Goal: Task Accomplishment & Management: Complete application form

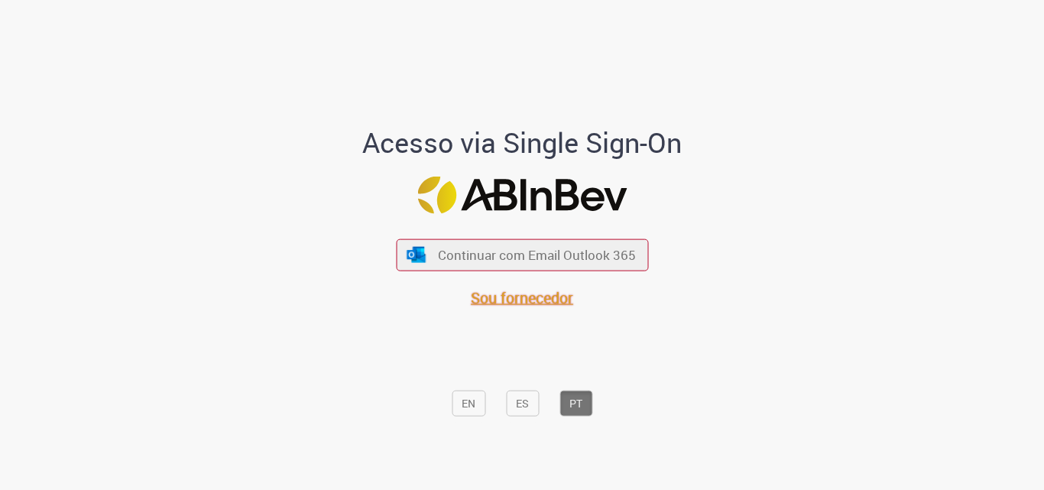
click at [535, 296] on span "Sou fornecedor" at bounding box center [522, 297] width 102 height 21
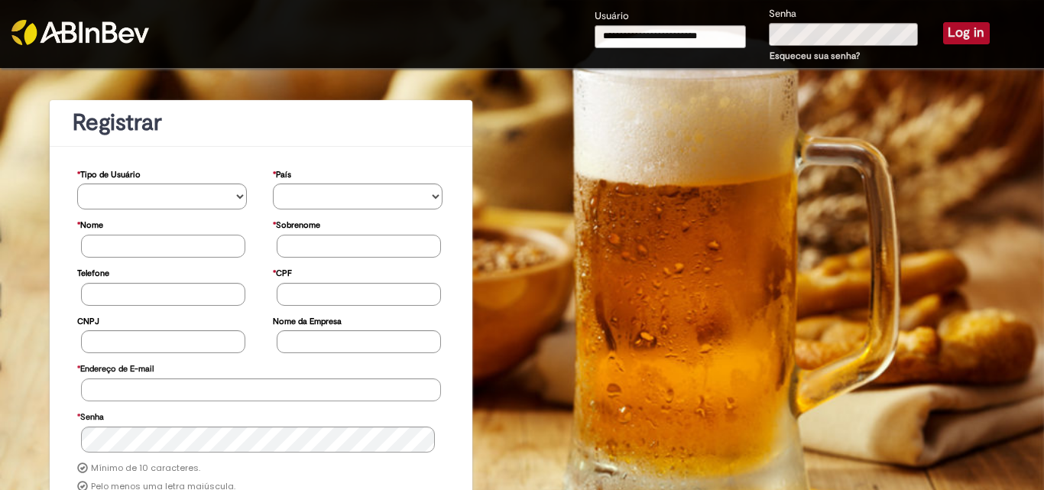
type input "**********"
click at [952, 29] on button "Log in" at bounding box center [966, 32] width 47 height 21
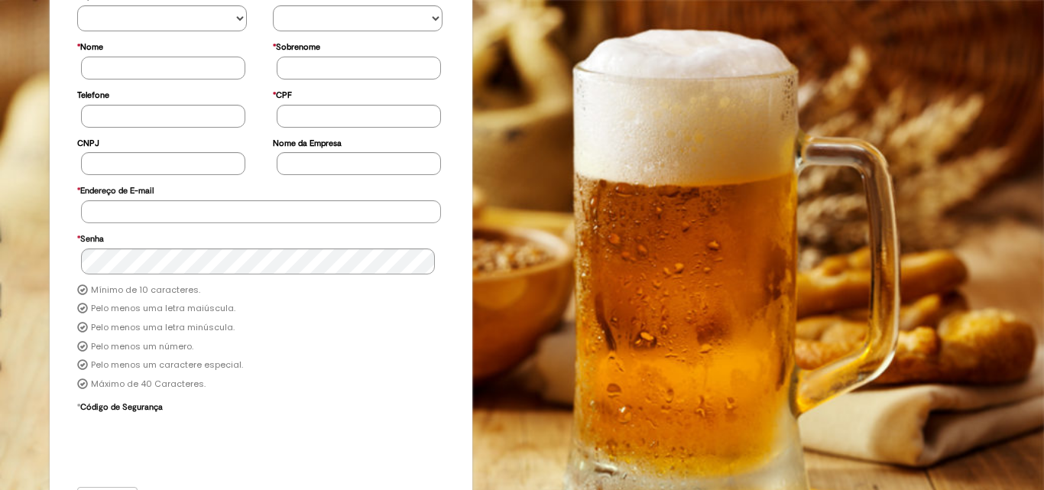
scroll to position [200, 0]
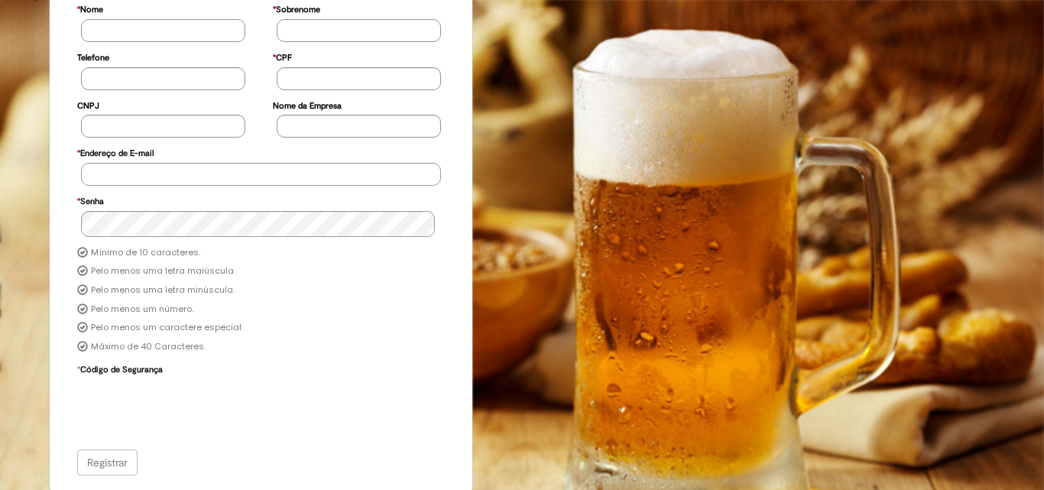
click at [109, 464] on div "Registrar" at bounding box center [261, 462] width 368 height 26
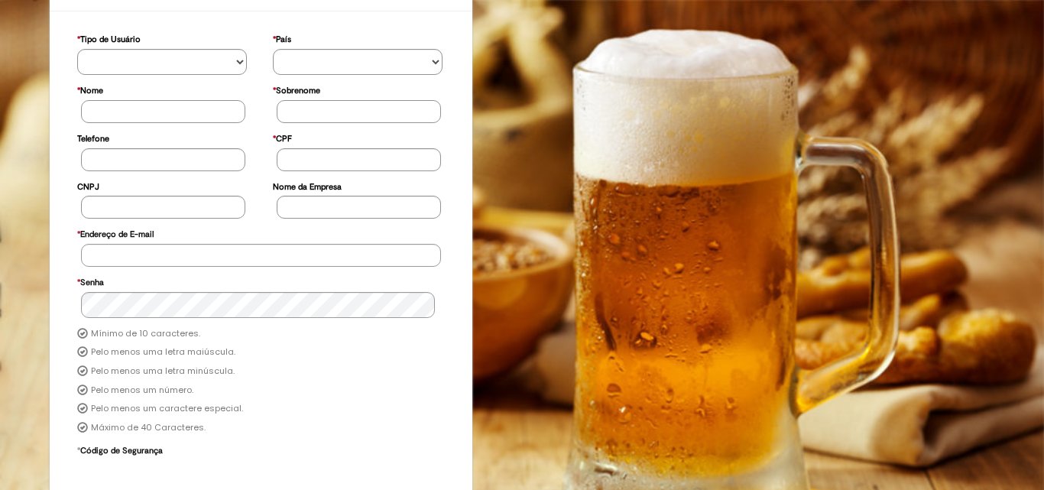
scroll to position [153, 0]
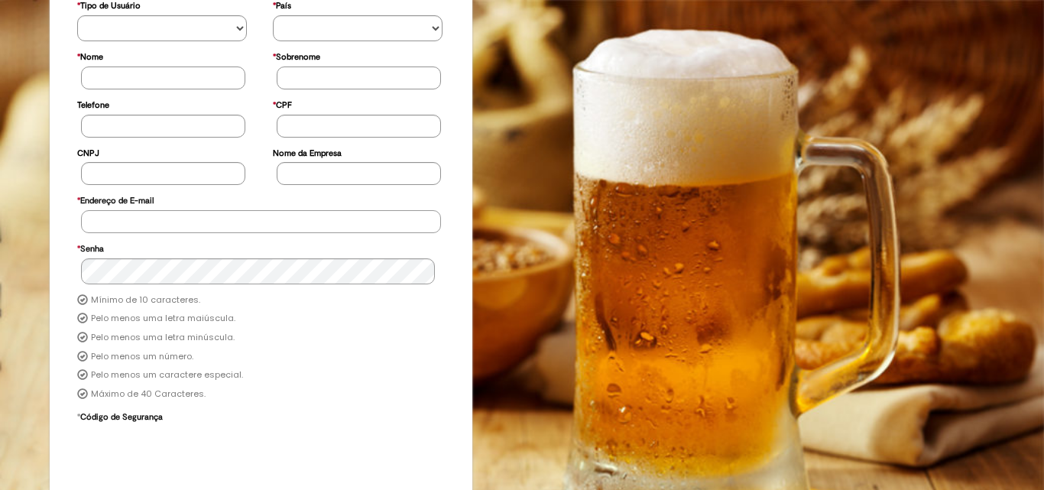
click at [142, 225] on input "* Endereço de E-mail" at bounding box center [261, 221] width 360 height 23
